Goal: Check status: Check status

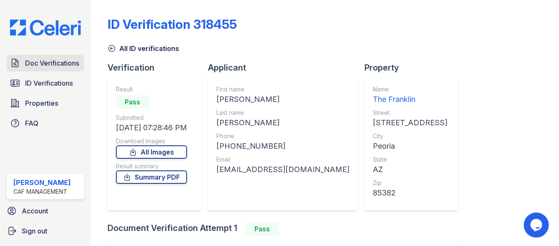
click at [48, 67] on span "Doc Verifications" at bounding box center [52, 63] width 54 height 10
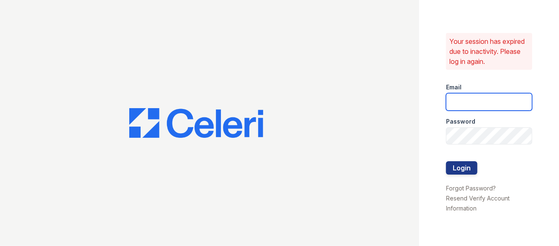
type input "franklin1@cafmanagement.com"
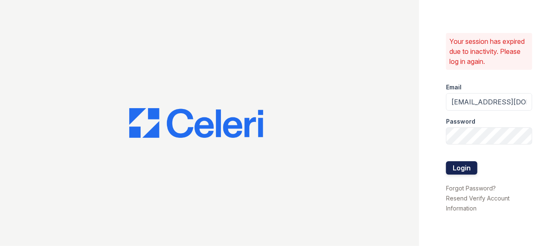
click at [459, 166] on button "Login" at bounding box center [461, 167] width 31 height 13
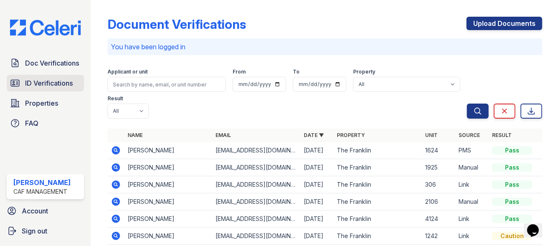
click at [48, 88] on span "ID Verifications" at bounding box center [49, 83] width 48 height 10
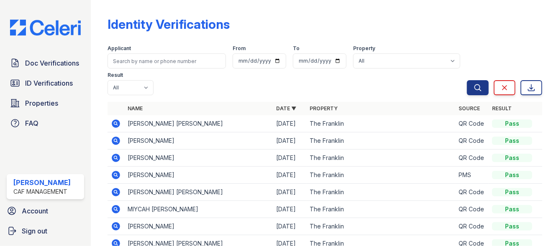
click at [47, 72] on div "Doc Verifications ID Verifications Properties FAQ" at bounding box center [45, 93] width 84 height 77
click at [43, 68] on span "Doc Verifications" at bounding box center [52, 63] width 54 height 10
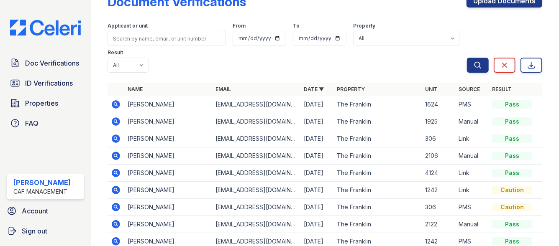
scroll to position [23, 0]
click at [116, 171] on icon at bounding box center [116, 173] width 10 height 10
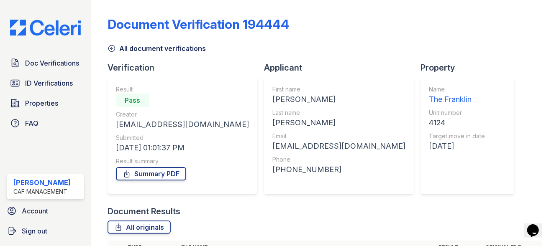
scroll to position [126, 0]
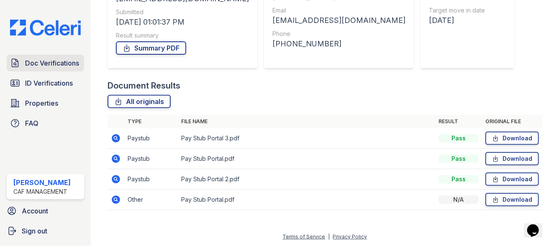
click at [32, 64] on span "Doc Verifications" at bounding box center [52, 63] width 54 height 10
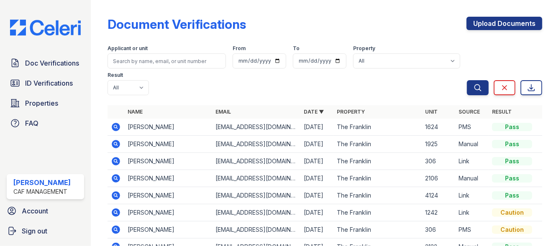
click at [115, 214] on icon at bounding box center [116, 213] width 8 height 8
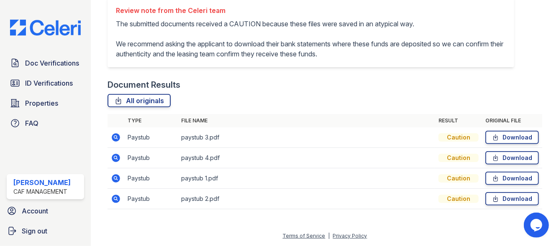
scroll to position [228, 0]
click at [116, 179] on icon at bounding box center [116, 178] width 10 height 10
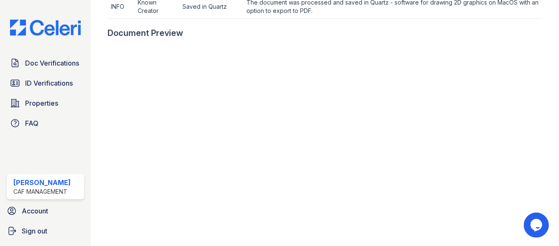
scroll to position [424, 0]
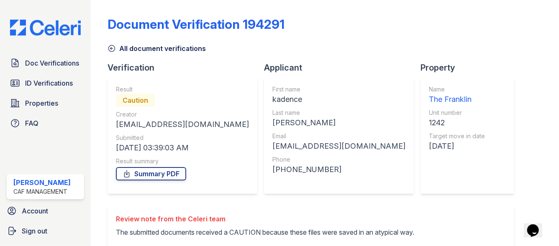
scroll to position [228, 0]
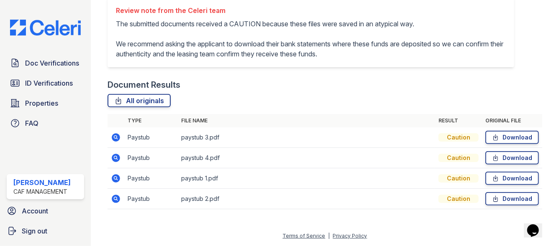
click at [116, 158] on icon at bounding box center [115, 157] width 2 height 2
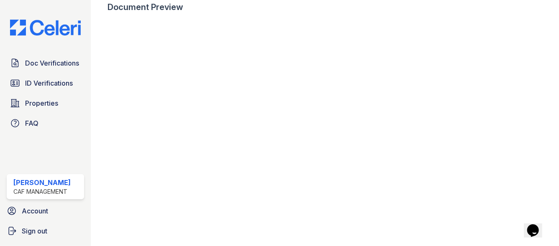
scroll to position [379, 0]
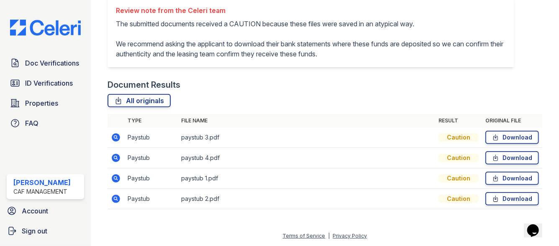
scroll to position [228, 0]
click at [115, 159] on icon at bounding box center [116, 158] width 8 height 8
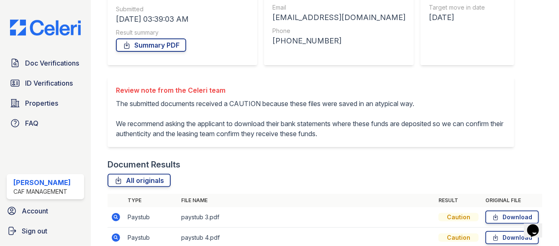
scroll to position [217, 0]
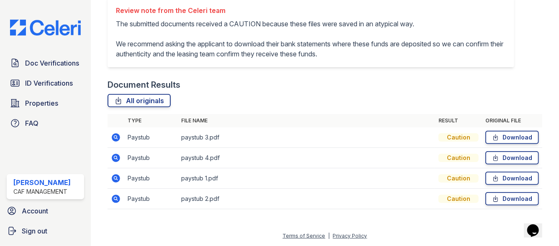
click at [115, 138] on icon at bounding box center [115, 137] width 2 height 2
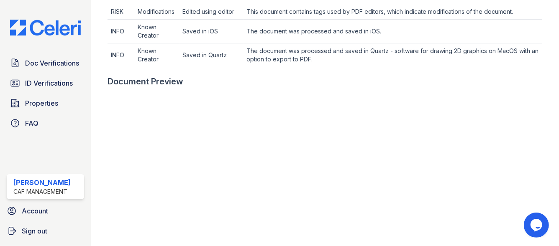
scroll to position [375, 0]
